Goal: Task Accomplishment & Management: Manage account settings

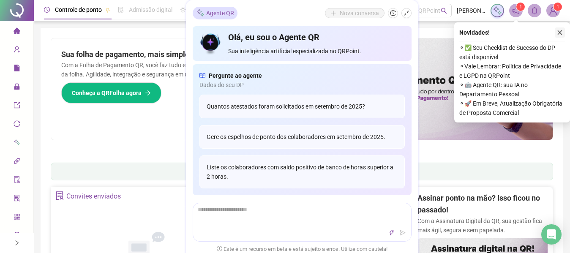
click at [558, 33] on icon "close" at bounding box center [560, 33] width 6 height 6
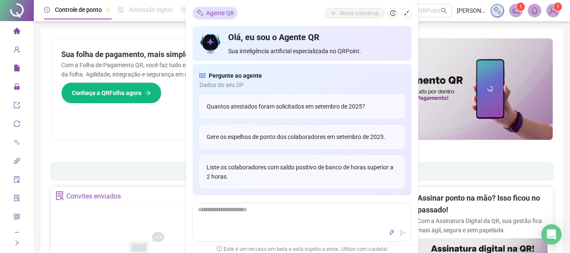
click at [108, 134] on div "Sua folha de pagamento, mais simples do que nunca! Com a Folha de Pagamento QR,…" at bounding box center [176, 88] width 251 height 101
click at [91, 172] on div "Painel de controle Contabilidade" at bounding box center [302, 172] width 503 height 18
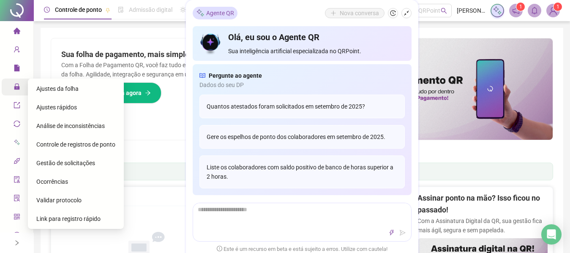
click at [7, 85] on div "Administração" at bounding box center [17, 87] width 30 height 17
click at [57, 91] on span "Ajustes da folha" at bounding box center [57, 88] width 42 height 7
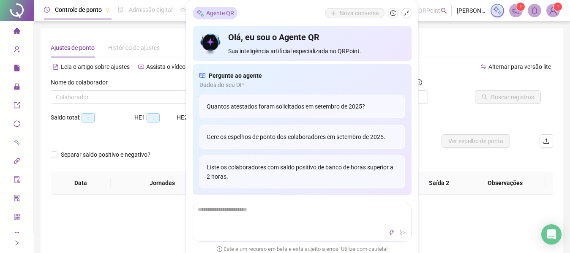
type input "**********"
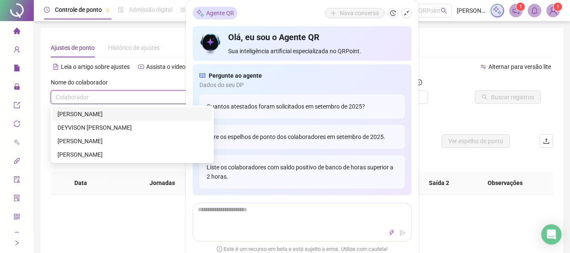
click at [139, 96] on input "search" at bounding box center [128, 97] width 145 height 13
click at [124, 113] on div "[PERSON_NAME]" at bounding box center [132, 113] width 150 height 9
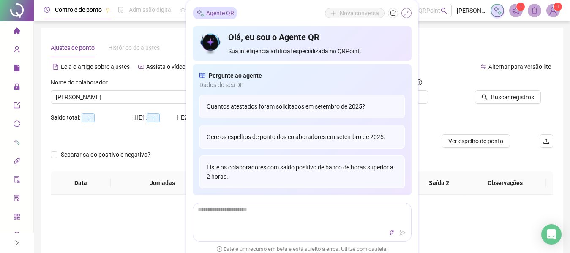
click at [406, 16] on icon "shrink" at bounding box center [407, 13] width 6 height 6
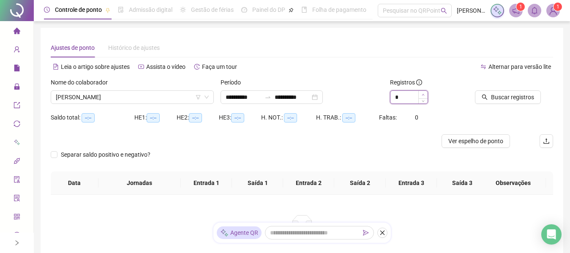
click at [424, 93] on span "Increase Value" at bounding box center [423, 95] width 9 height 8
type input "*"
click at [424, 93] on span "Increase Value" at bounding box center [423, 95] width 9 height 8
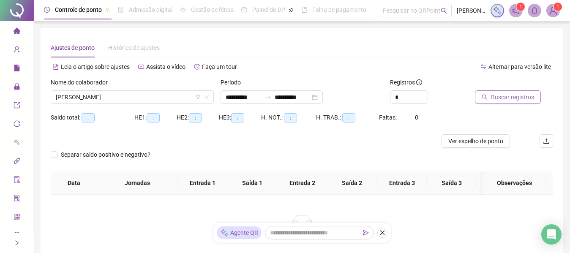
click at [490, 99] on button "Buscar registros" at bounding box center [508, 97] width 66 height 14
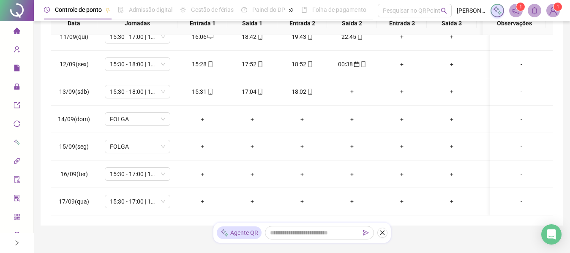
scroll to position [294, 0]
click at [164, 168] on span "15:30 - 17:00 | 18:00 - 00:30" at bounding box center [137, 174] width 55 height 13
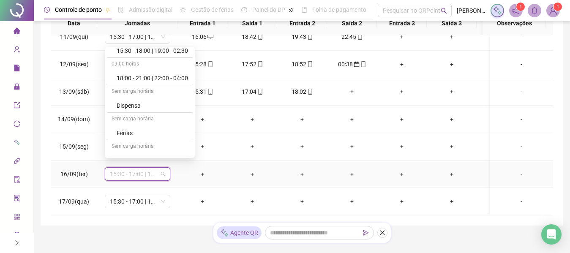
scroll to position [89, 0]
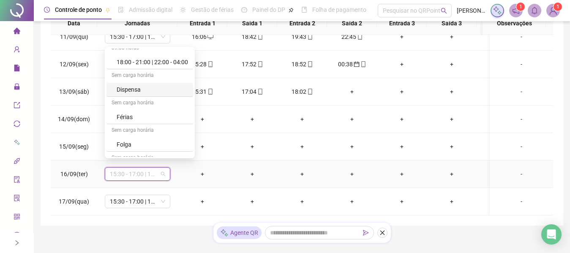
click at [146, 93] on div "Dispensa" at bounding box center [152, 89] width 71 height 9
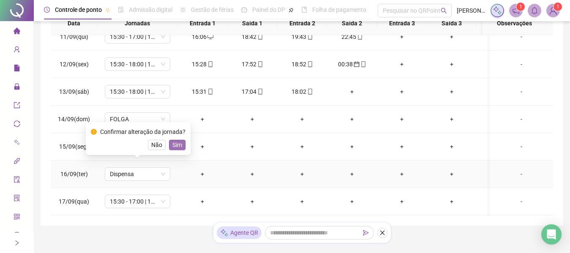
click at [178, 147] on span "Sim" at bounding box center [177, 144] width 10 height 9
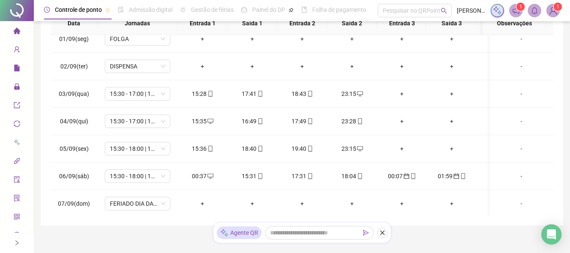
scroll to position [0, 0]
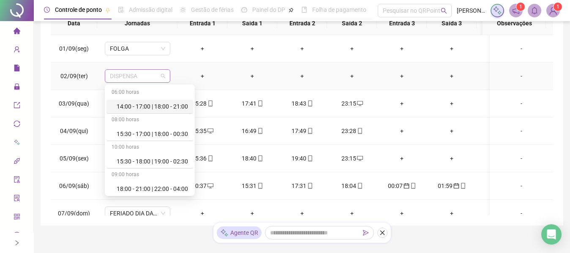
click at [161, 77] on span "DISPENSA" at bounding box center [137, 76] width 55 height 13
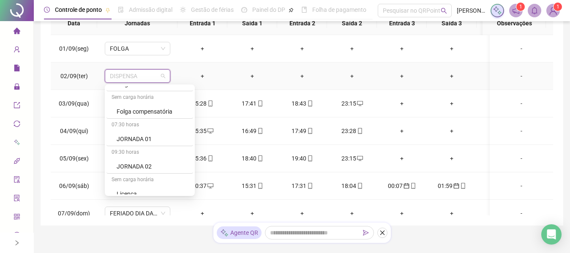
scroll to position [190, 0]
click at [170, 112] on div "Folga compensatória" at bounding box center [152, 108] width 71 height 9
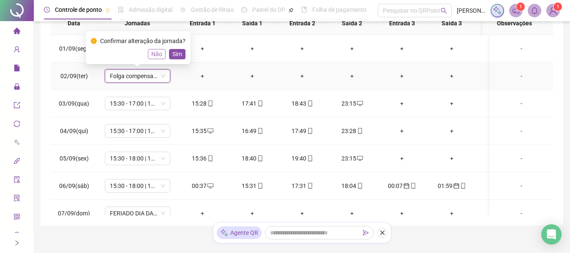
click at [158, 53] on span "Não" at bounding box center [156, 53] width 11 height 9
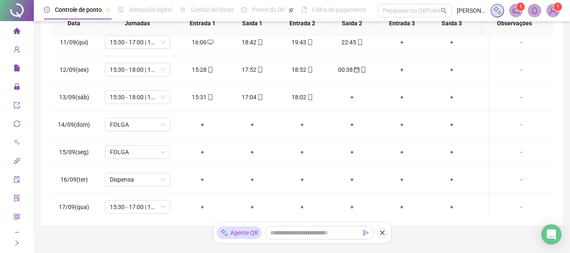
scroll to position [294, 0]
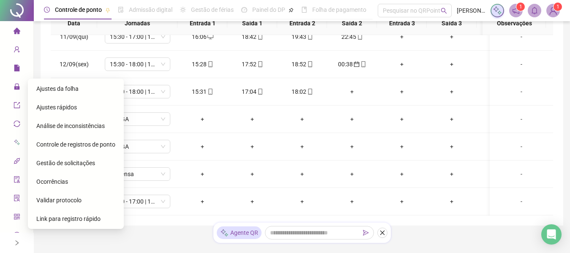
click at [65, 164] on span "Gestão de solicitações" at bounding box center [65, 163] width 59 height 7
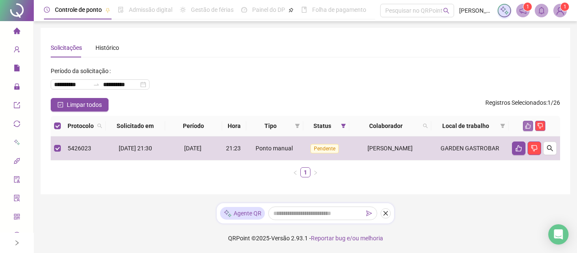
click at [526, 128] on icon "like" at bounding box center [528, 125] width 5 height 5
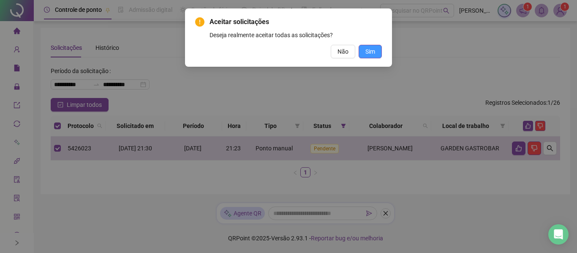
click at [370, 48] on span "Sim" at bounding box center [371, 51] width 10 height 9
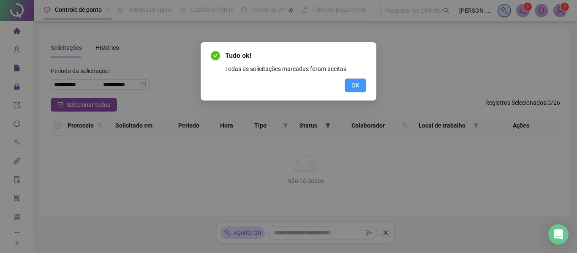
click at [359, 84] on span "OK" at bounding box center [356, 85] width 8 height 9
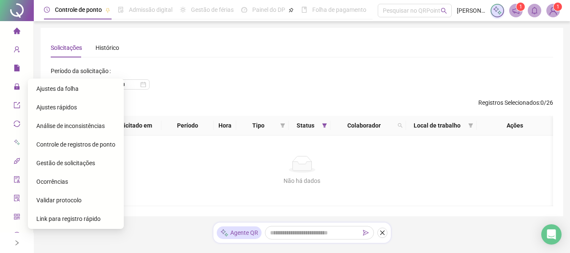
click at [44, 89] on span "Ajustes da folha" at bounding box center [57, 88] width 42 height 7
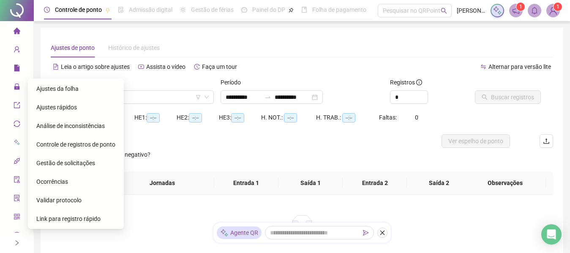
type input "**********"
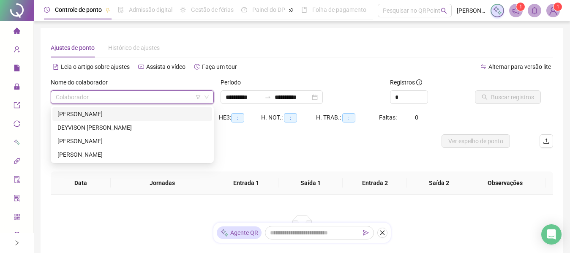
click at [105, 96] on input "search" at bounding box center [128, 97] width 145 height 13
click at [101, 125] on div "DEYVISON [PERSON_NAME]" at bounding box center [132, 127] width 150 height 9
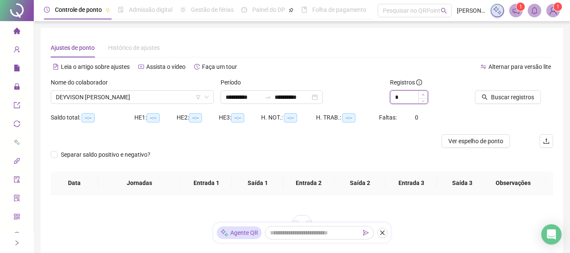
click at [423, 93] on icon "up" at bounding box center [423, 94] width 3 height 3
type input "*"
click at [423, 93] on icon "up" at bounding box center [423, 94] width 3 height 3
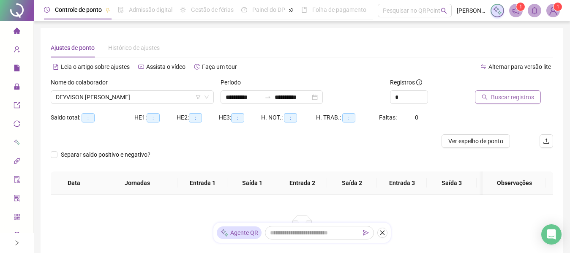
click at [509, 96] on span "Buscar registros" at bounding box center [512, 97] width 43 height 9
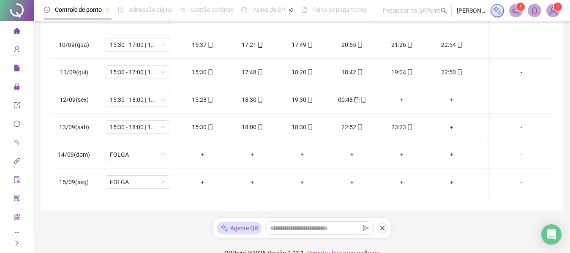
scroll to position [294, 0]
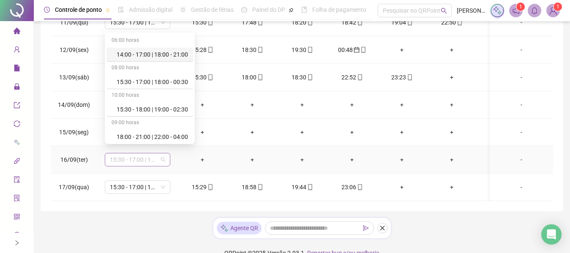
click at [165, 153] on div "15:30 - 17:00 | 18:00 - 00:30" at bounding box center [138, 160] width 66 height 14
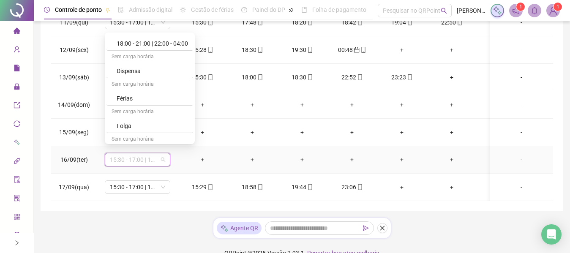
scroll to position [106, 0]
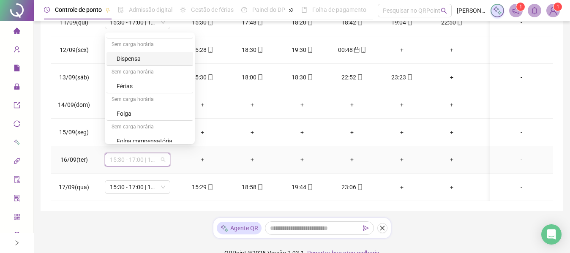
click at [138, 57] on div "Dispensa" at bounding box center [152, 58] width 71 height 9
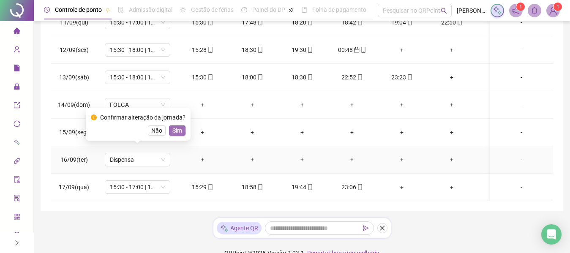
click at [175, 128] on span "Sim" at bounding box center [177, 130] width 10 height 9
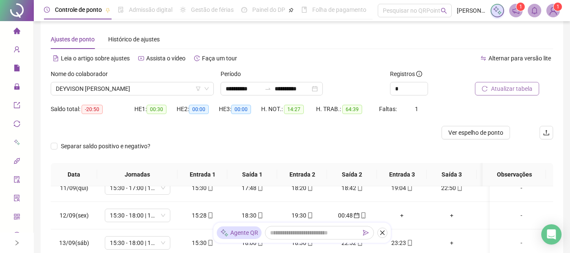
scroll to position [0, 0]
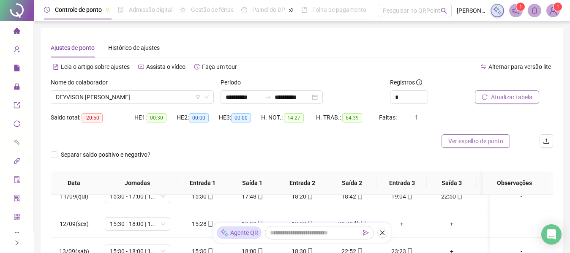
click at [473, 138] on span "Ver espelho de ponto" at bounding box center [476, 141] width 55 height 9
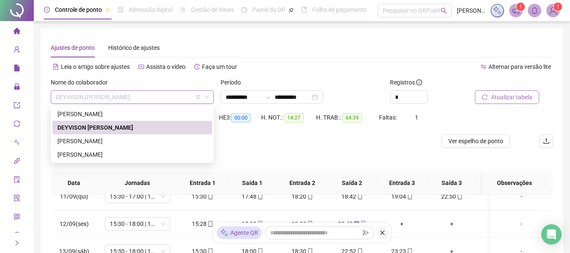
click at [165, 99] on span "DEYVISON [PERSON_NAME]" at bounding box center [132, 97] width 153 height 13
click at [140, 112] on div "[PERSON_NAME]" at bounding box center [132, 113] width 150 height 9
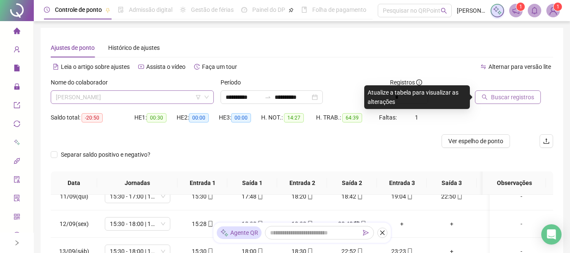
click at [160, 97] on span "[PERSON_NAME]" at bounding box center [132, 97] width 153 height 13
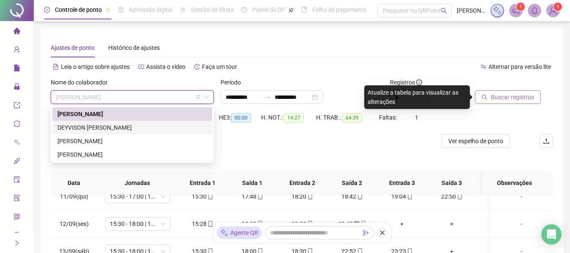
click at [123, 129] on div "DEYVISON [PERSON_NAME]" at bounding box center [132, 127] width 150 height 9
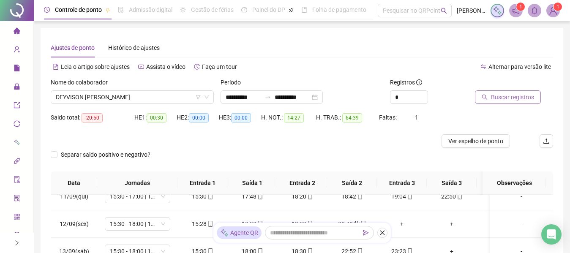
click at [500, 99] on span "Buscar registros" at bounding box center [512, 97] width 43 height 9
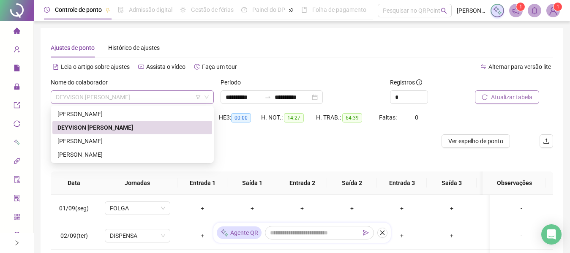
click at [167, 99] on span "DEYVISON [PERSON_NAME]" at bounding box center [132, 97] width 153 height 13
click at [117, 145] on div "[PERSON_NAME]" at bounding box center [132, 141] width 150 height 9
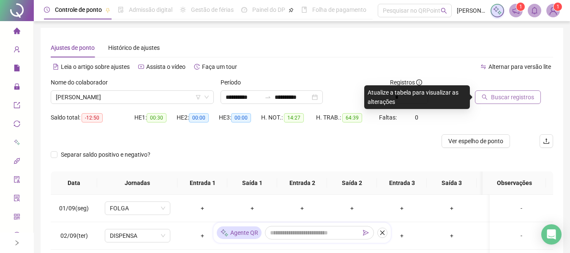
click at [496, 95] on span "Buscar registros" at bounding box center [512, 97] width 43 height 9
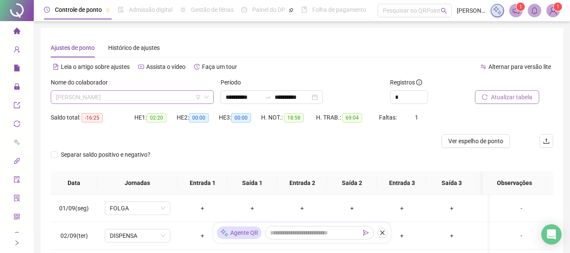
click at [172, 97] on span "[PERSON_NAME]" at bounding box center [132, 97] width 153 height 13
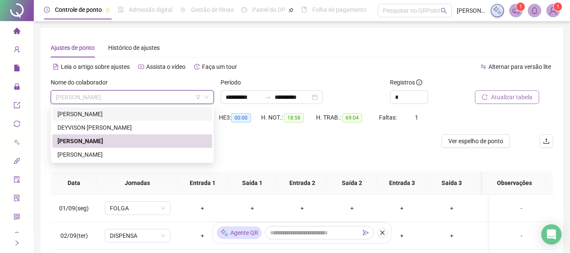
click at [145, 117] on div "[PERSON_NAME]" at bounding box center [132, 113] width 150 height 9
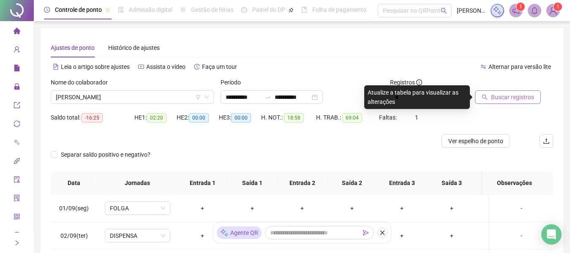
click at [499, 100] on span "Buscar registros" at bounding box center [512, 97] width 43 height 9
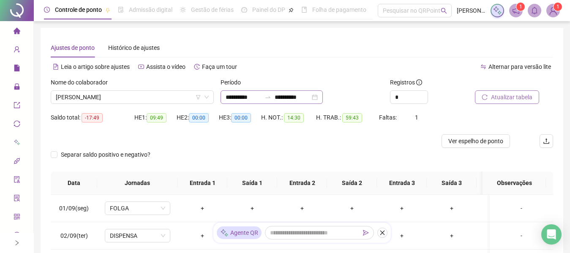
click at [323, 95] on div "**********" at bounding box center [272, 97] width 102 height 14
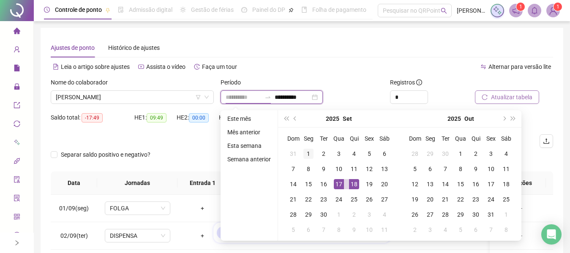
type input "**********"
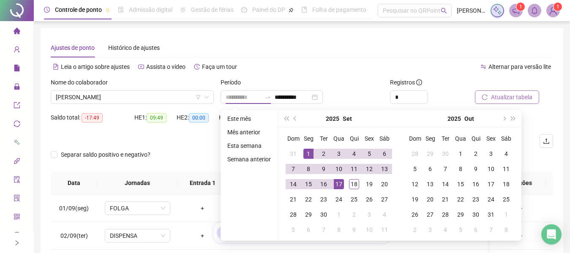
click at [309, 153] on div "1" at bounding box center [309, 154] width 10 height 10
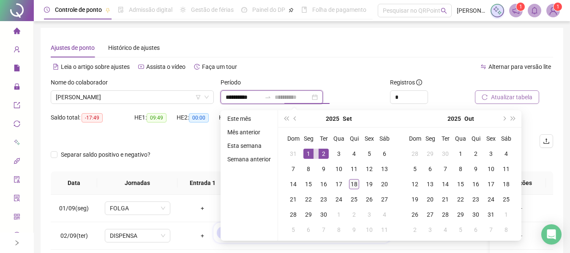
type input "**********"
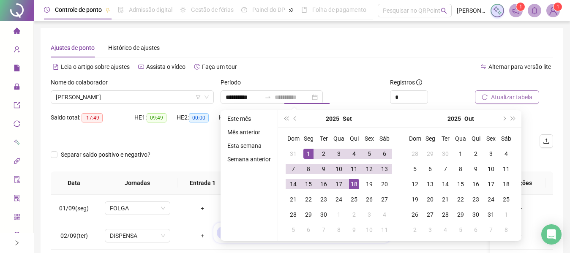
click at [357, 180] on div "18" at bounding box center [354, 184] width 10 height 10
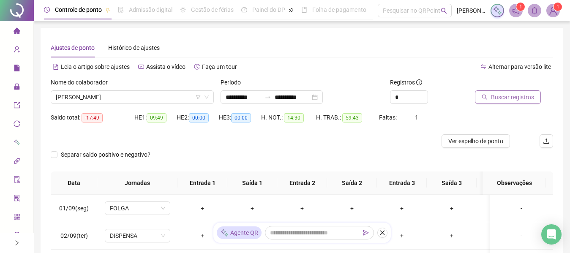
click at [506, 99] on span "Buscar registros" at bounding box center [512, 97] width 43 height 9
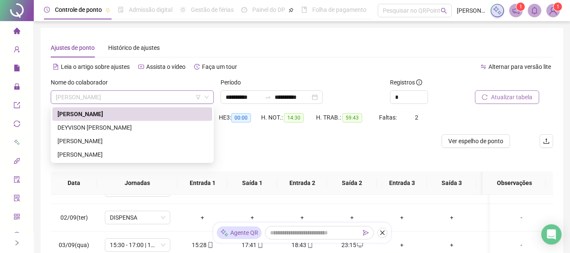
click at [150, 93] on span "[PERSON_NAME]" at bounding box center [132, 97] width 153 height 13
click at [114, 140] on div "[PERSON_NAME]" at bounding box center [132, 141] width 150 height 9
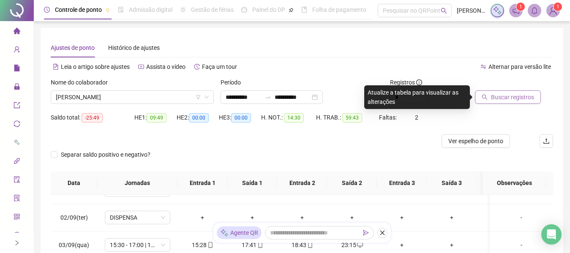
click at [484, 99] on icon "search" at bounding box center [485, 97] width 6 height 6
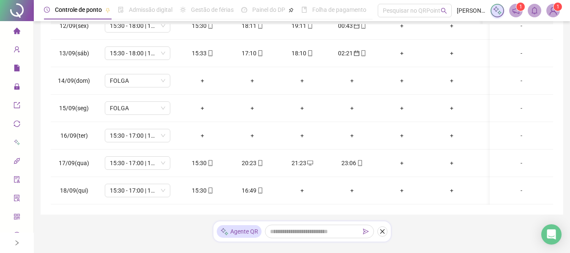
scroll to position [321, 0]
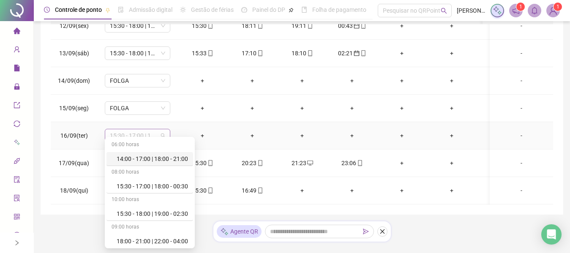
click at [164, 129] on span "15:30 - 17:00 | 18:00 - 00:30" at bounding box center [137, 135] width 55 height 13
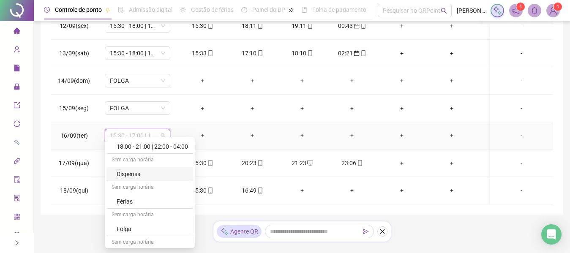
click at [150, 175] on div "Dispensa" at bounding box center [152, 174] width 71 height 9
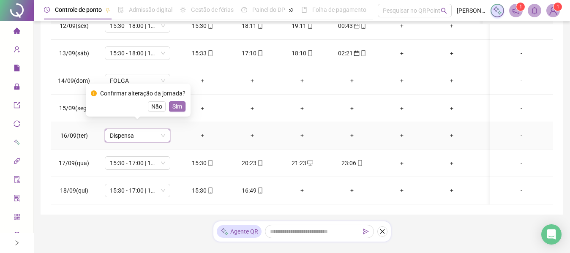
click at [176, 107] on span "Sim" at bounding box center [177, 106] width 10 height 9
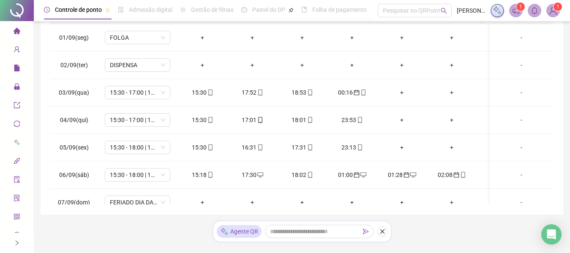
scroll to position [0, 0]
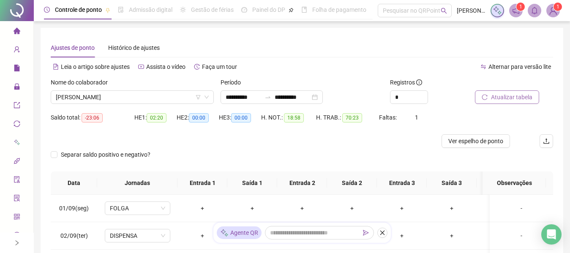
click at [517, 99] on span "Atualizar tabela" at bounding box center [511, 97] width 41 height 9
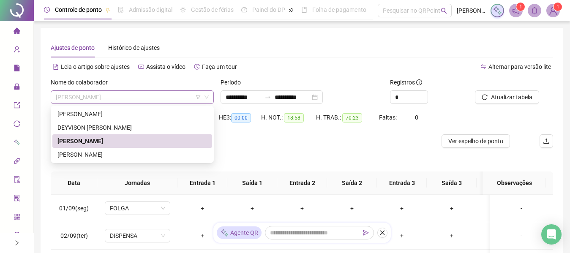
click at [176, 98] on span "[PERSON_NAME]" at bounding box center [132, 97] width 153 height 13
click at [139, 157] on div "[PERSON_NAME]" at bounding box center [132, 154] width 150 height 9
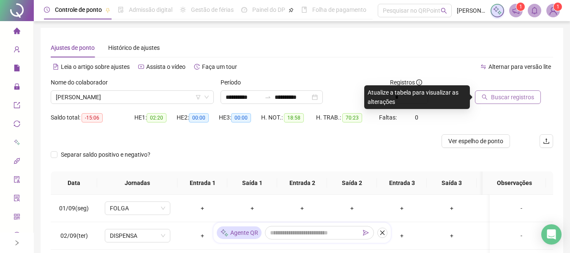
click at [500, 99] on span "Buscar registros" at bounding box center [512, 97] width 43 height 9
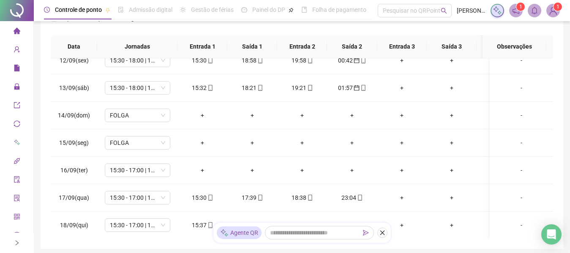
scroll to position [321, 0]
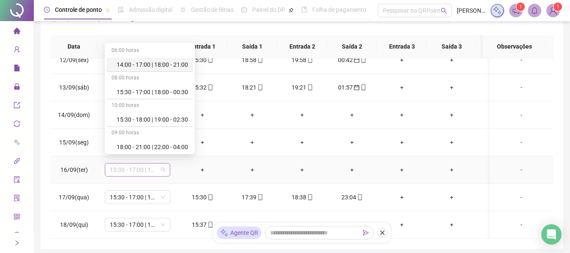
click at [164, 164] on span "15:30 - 17:00 | 18:00 - 00:30" at bounding box center [137, 170] width 55 height 13
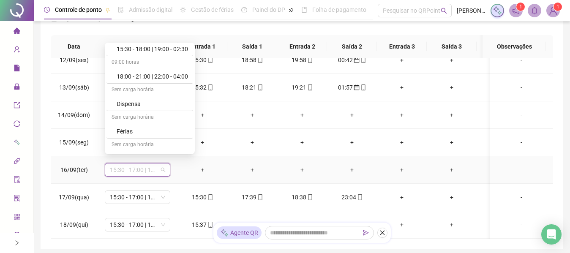
scroll to position [80, 0]
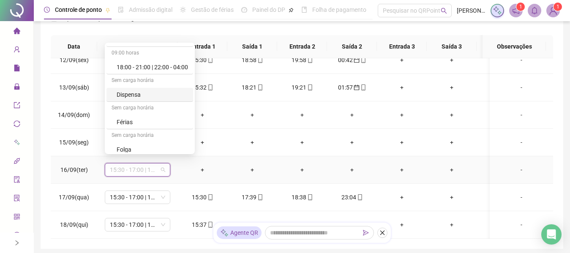
click at [139, 93] on div "Dispensa" at bounding box center [152, 94] width 71 height 9
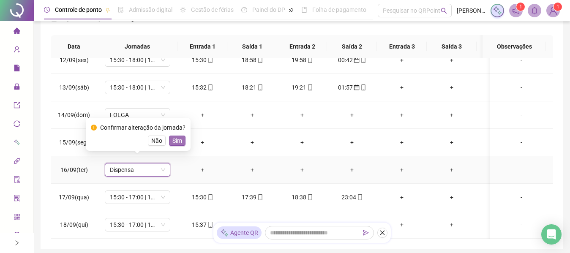
click at [177, 144] on span "Sim" at bounding box center [177, 140] width 10 height 9
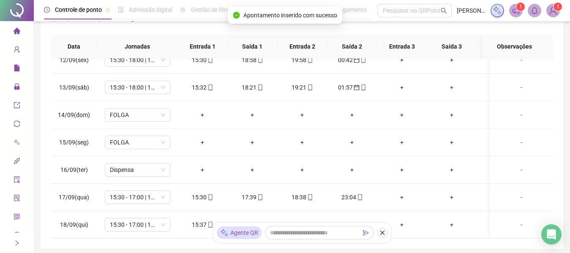
scroll to position [0, 0]
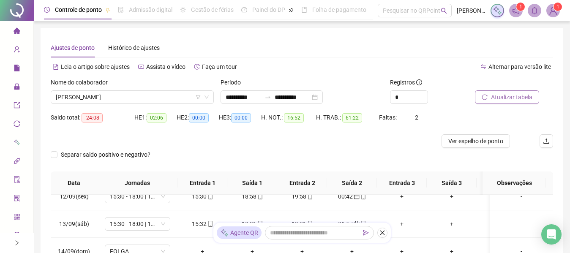
click at [506, 97] on span "Atualizar tabela" at bounding box center [511, 97] width 41 height 9
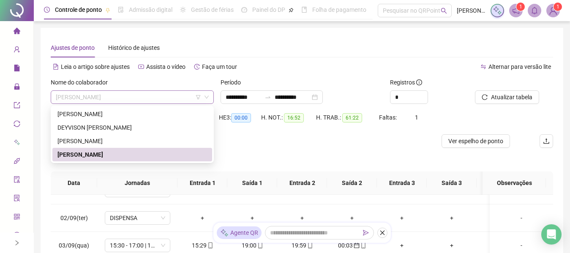
click at [159, 93] on span "[PERSON_NAME]" at bounding box center [132, 97] width 153 height 13
click at [134, 141] on div "[PERSON_NAME]" at bounding box center [132, 141] width 150 height 9
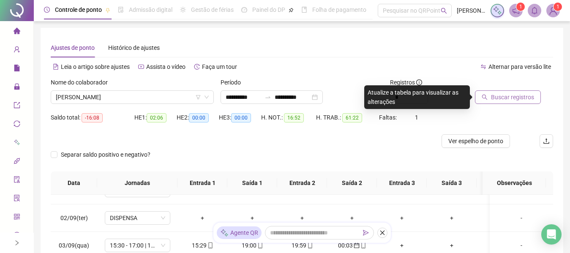
click at [494, 94] on span "Buscar registros" at bounding box center [512, 97] width 43 height 9
